Goal: Task Accomplishment & Management: Complete application form

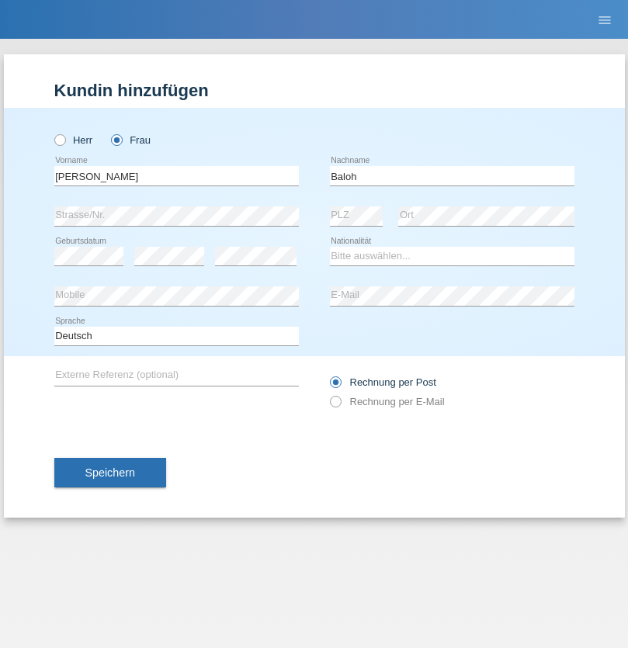
type input "Baloh"
select select "CH"
select select "en"
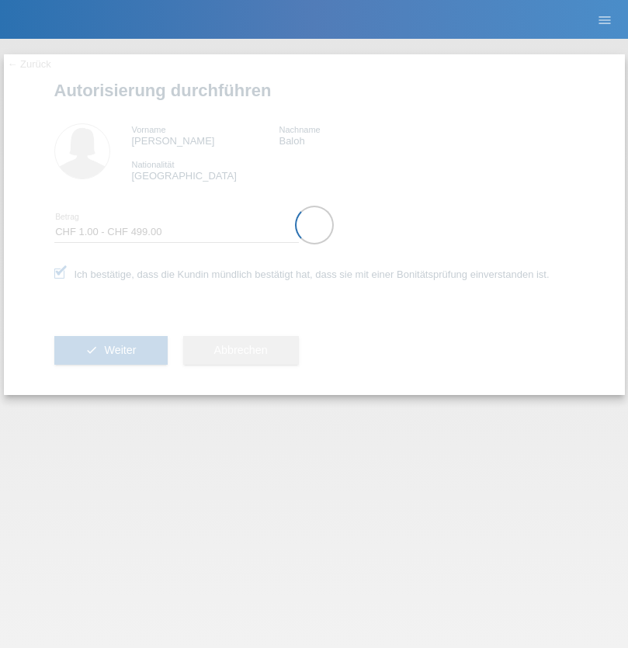
select select "1"
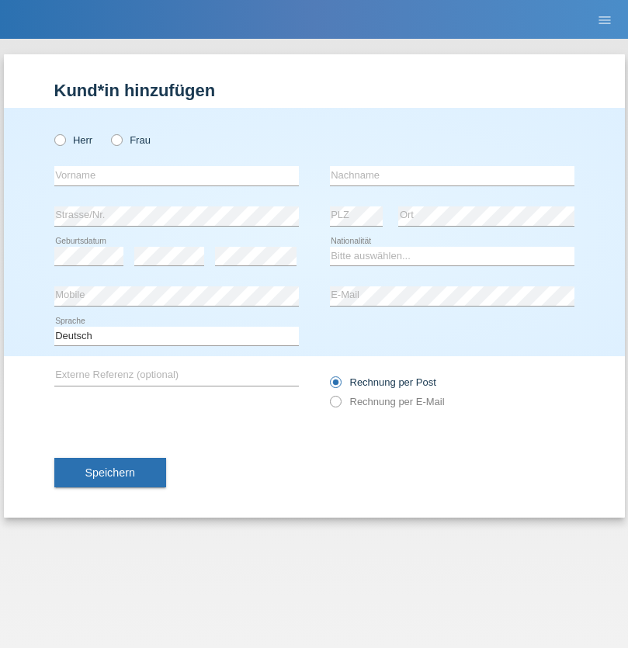
radio input "true"
click at [176, 175] on input "text" at bounding box center [176, 175] width 244 height 19
type input "[PERSON_NAME]"
click at [452, 175] on input "text" at bounding box center [452, 175] width 244 height 19
type input "Olival"
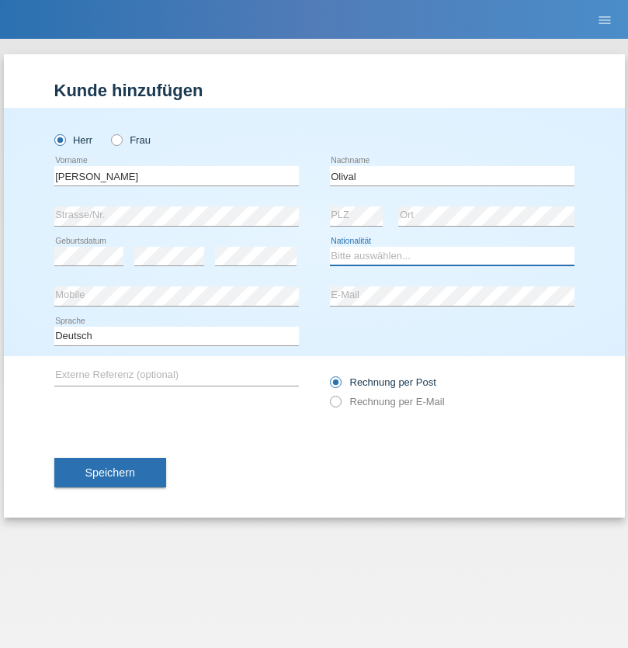
select select "PT"
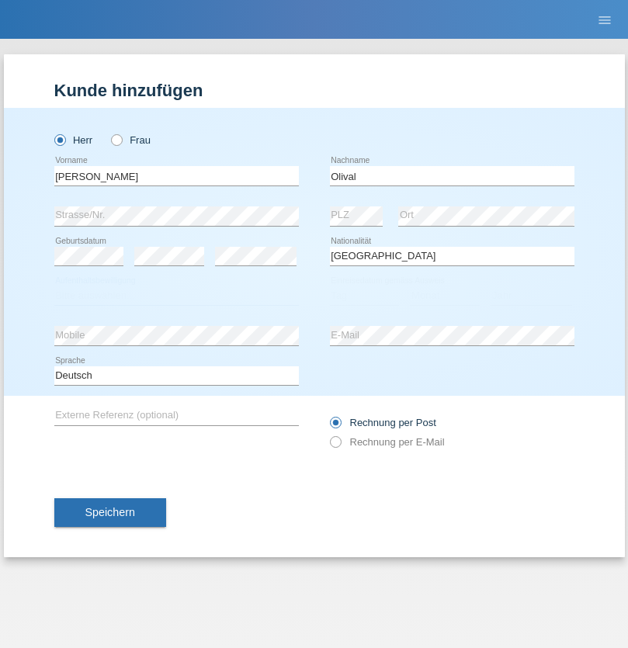
select select "C"
select select "09"
select select "01"
select select "2021"
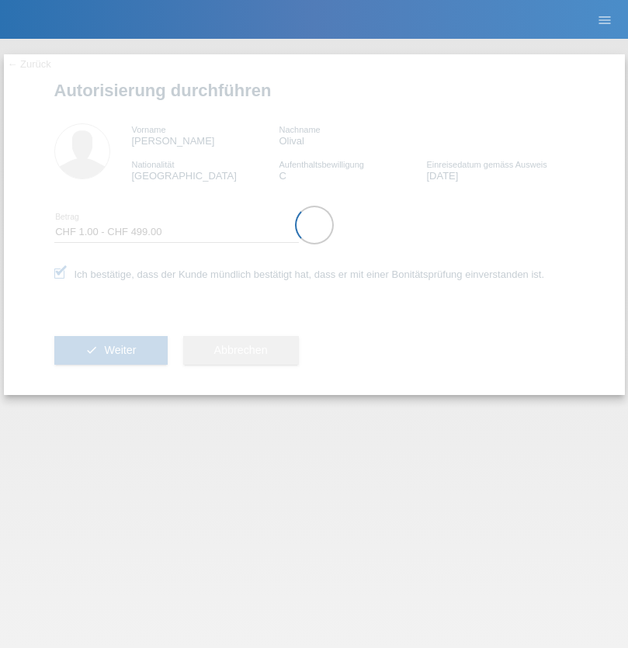
select select "1"
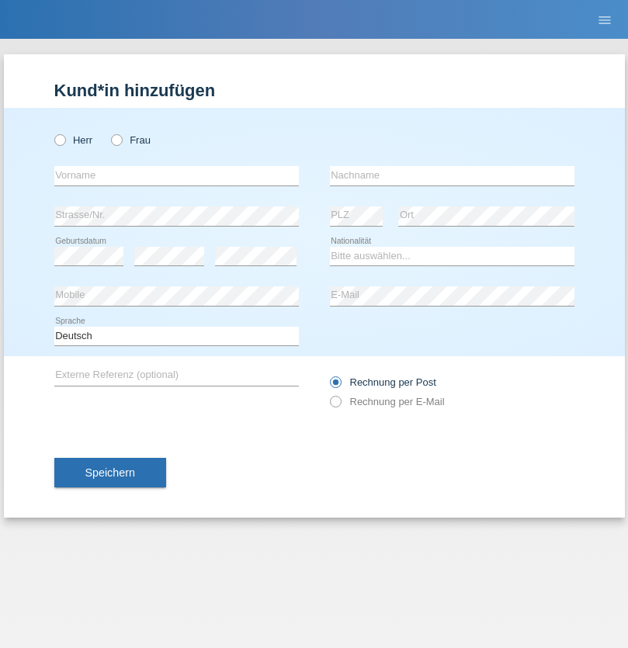
radio input "true"
click at [176, 175] on input "text" at bounding box center [176, 175] width 244 height 19
type input "[PERSON_NAME]"
click at [452, 175] on input "text" at bounding box center [452, 175] width 244 height 19
type input "Bezzola"
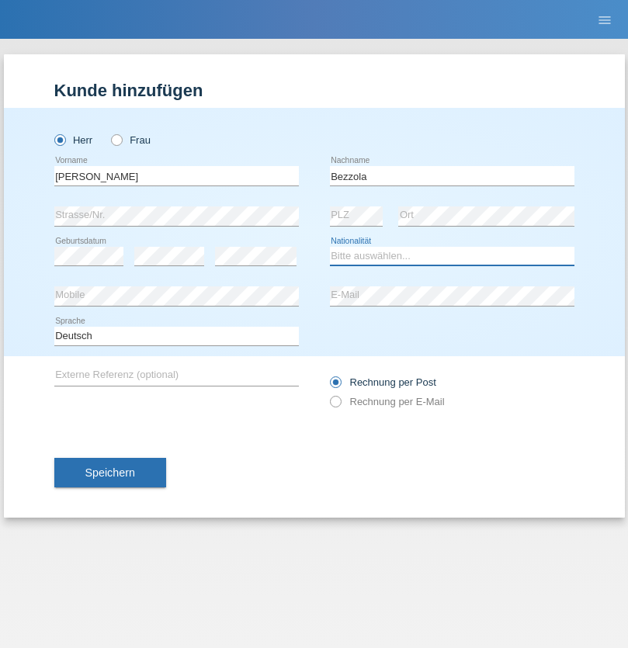
select select "CH"
